Goal: Contribute content: Add original content to the website for others to see

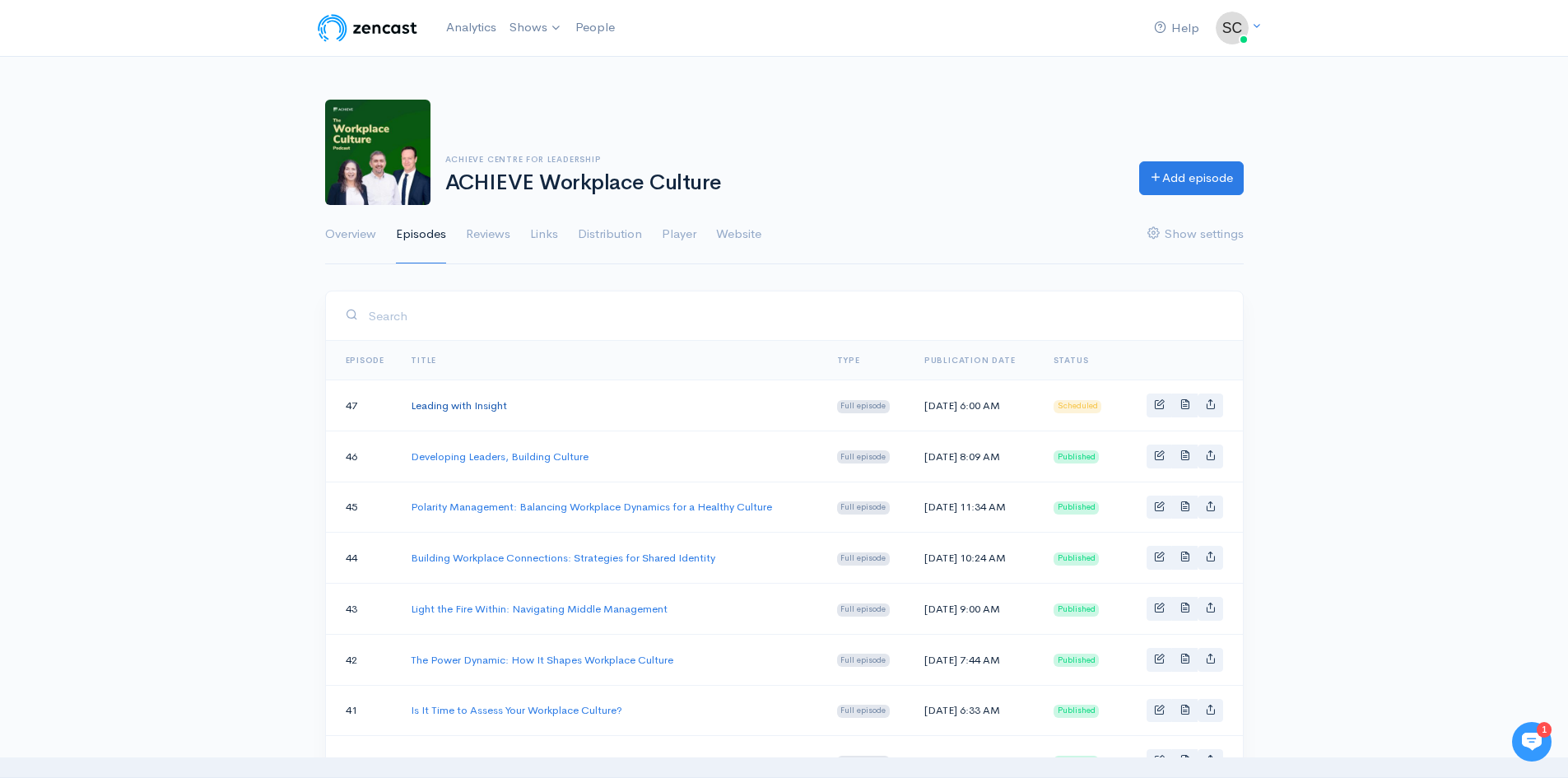
click at [484, 401] on link "Leading with Insight" at bounding box center [459, 406] width 96 height 14
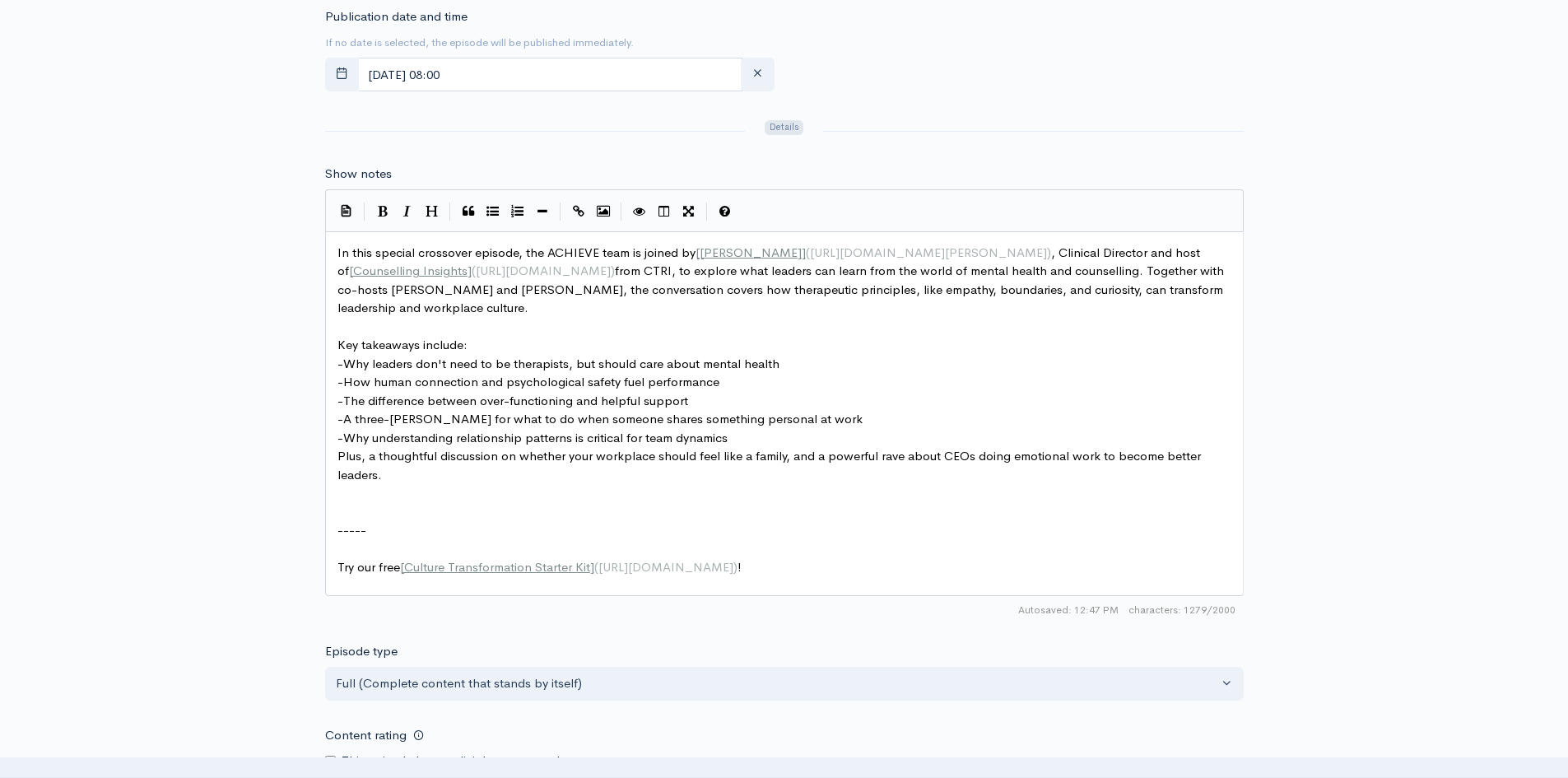
scroll to position [5, 0]
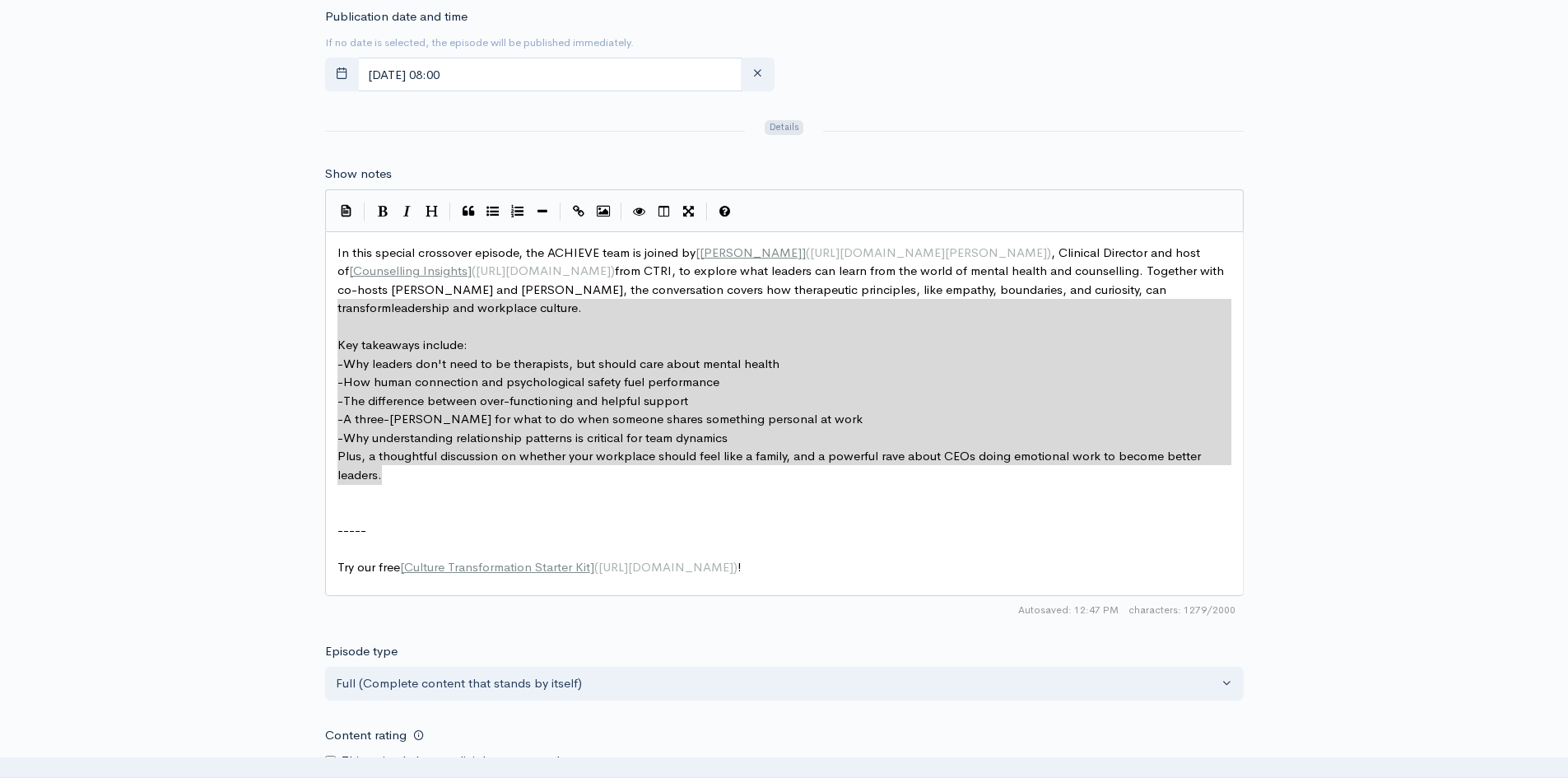
type textarea "In this special crossover episode, the ACHIEVE team is joined by [[PERSON_NAME]…"
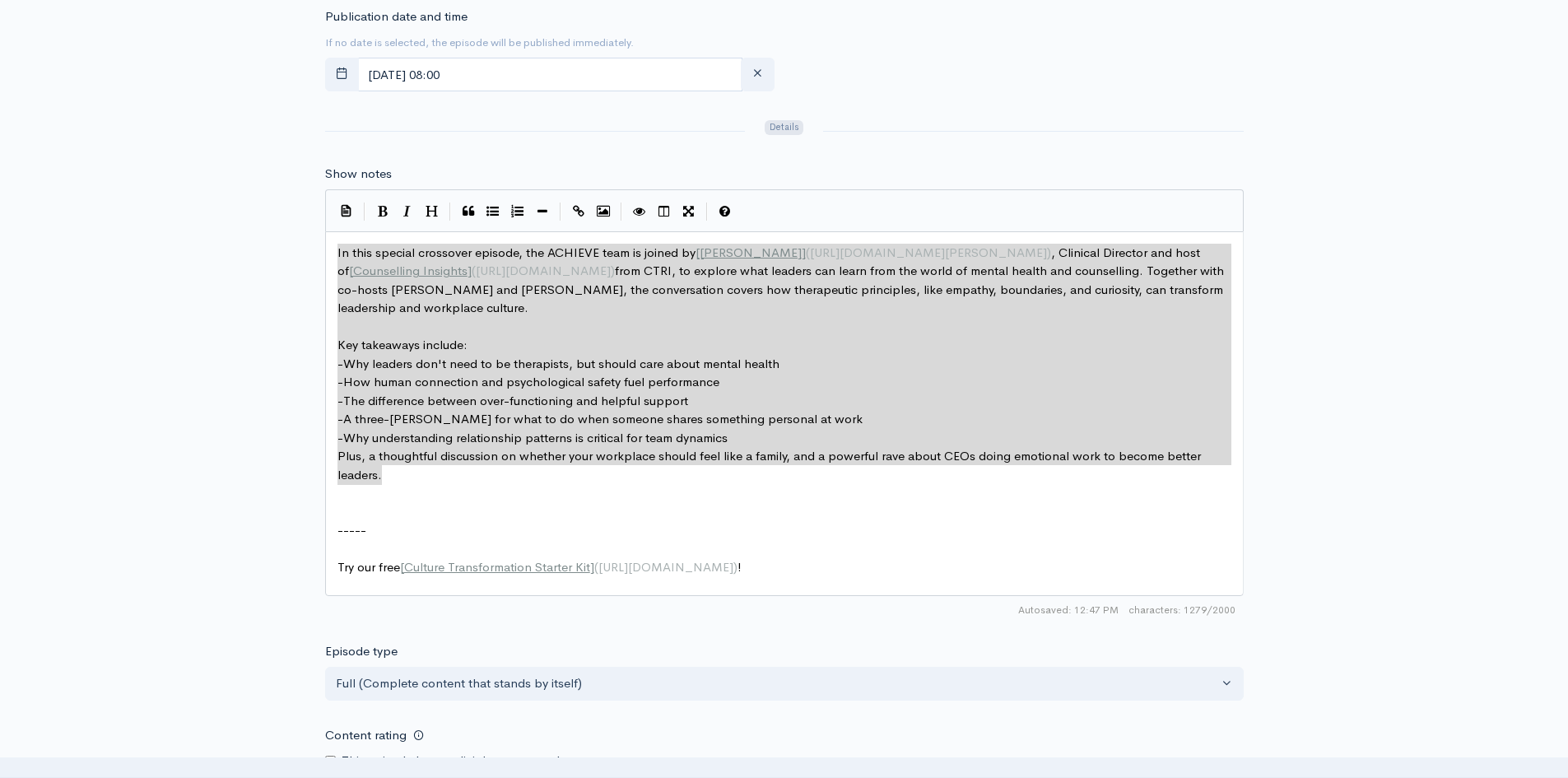
drag, startPoint x: 392, startPoint y: 482, endPoint x: 292, endPoint y: 243, distance: 259.1
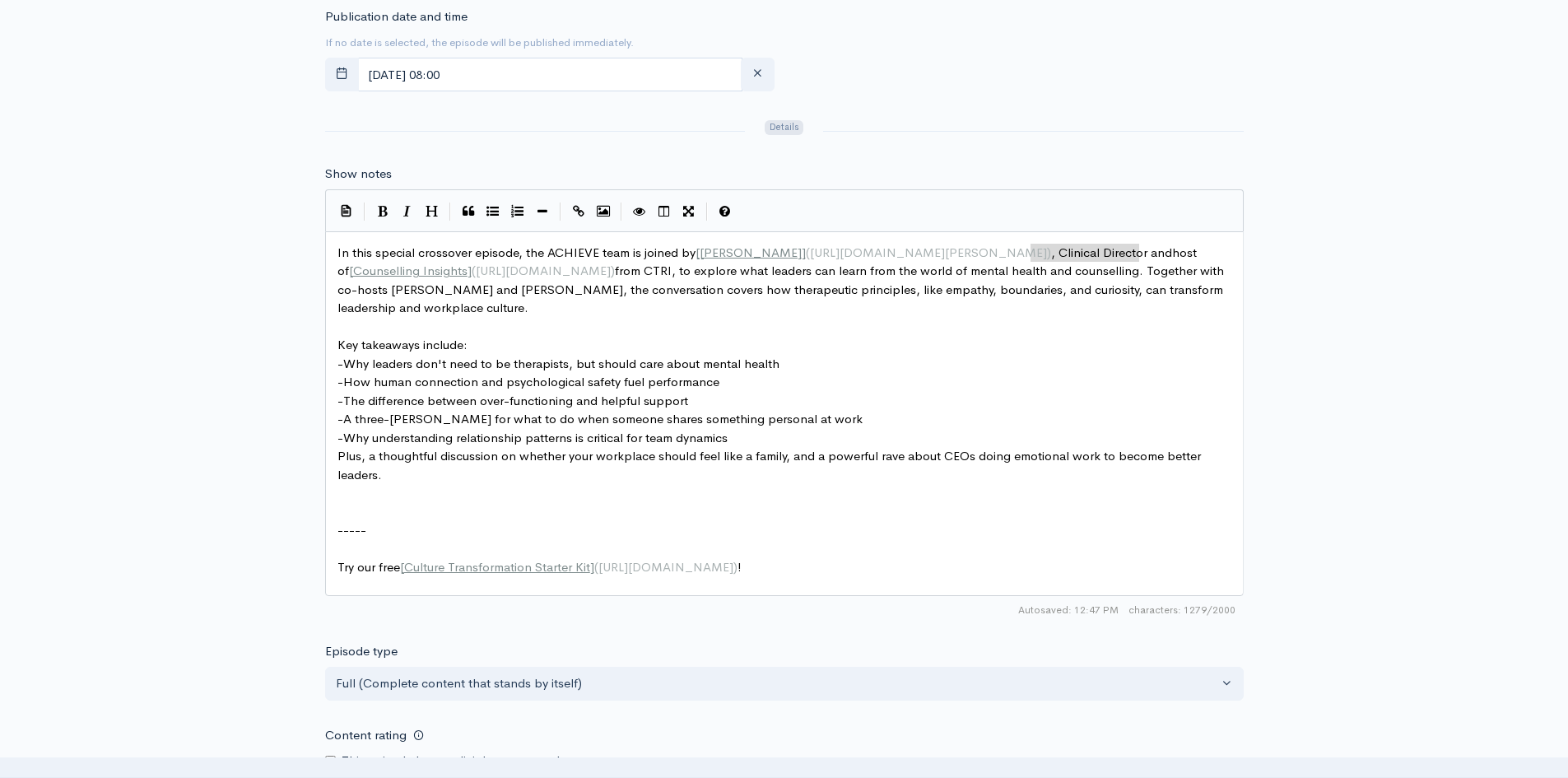
type textarea "Clinical Director and"
drag, startPoint x: 1139, startPoint y: 249, endPoint x: 1021, endPoint y: 251, distance: 118.0
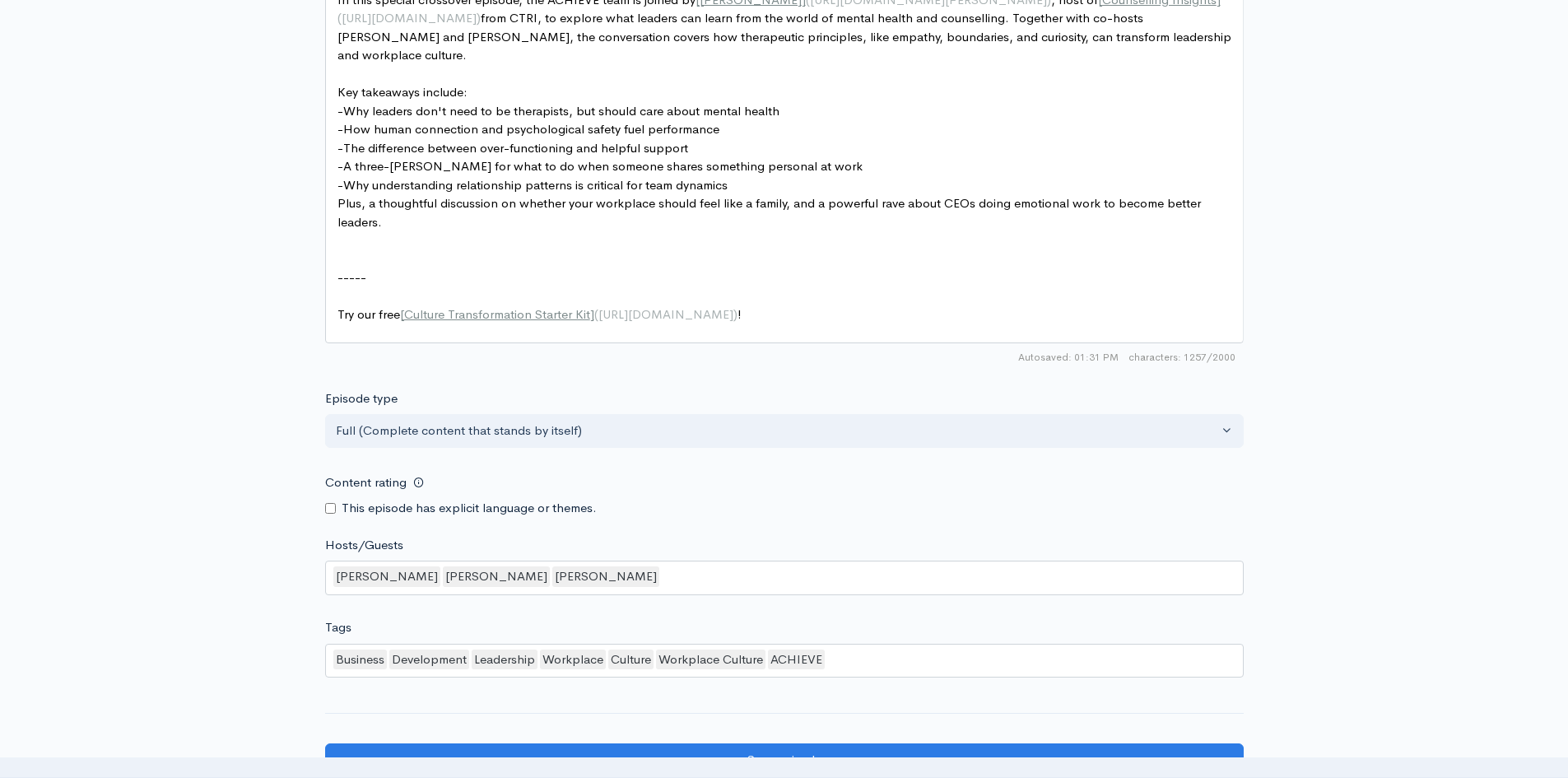
scroll to position [1317, 0]
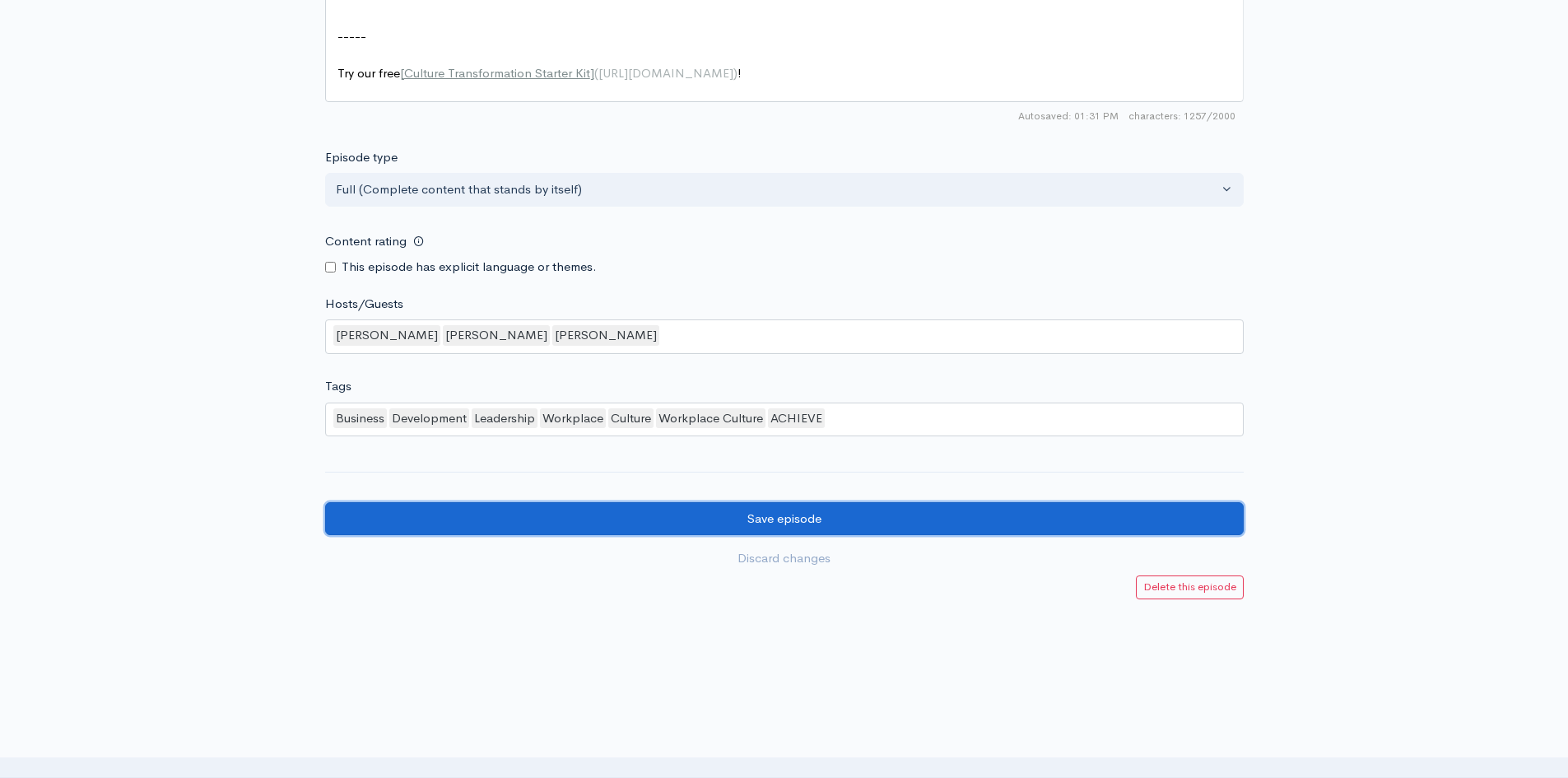
click at [539, 520] on input "Save episode" at bounding box center [784, 518] width 919 height 33
